Goal: Task Accomplishment & Management: Use online tool/utility

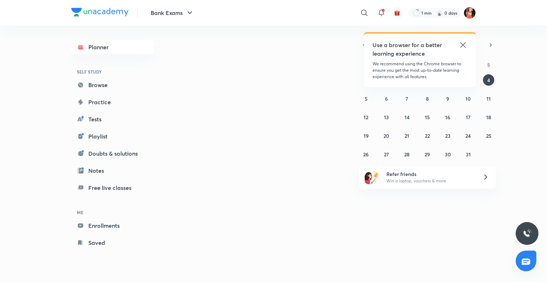
click at [463, 46] on icon at bounding box center [463, 45] width 9 height 9
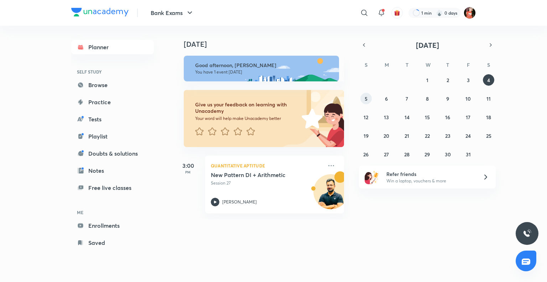
click at [370, 99] on button "5" at bounding box center [366, 98] width 11 height 11
